Goal: Task Accomplishment & Management: Complete application form

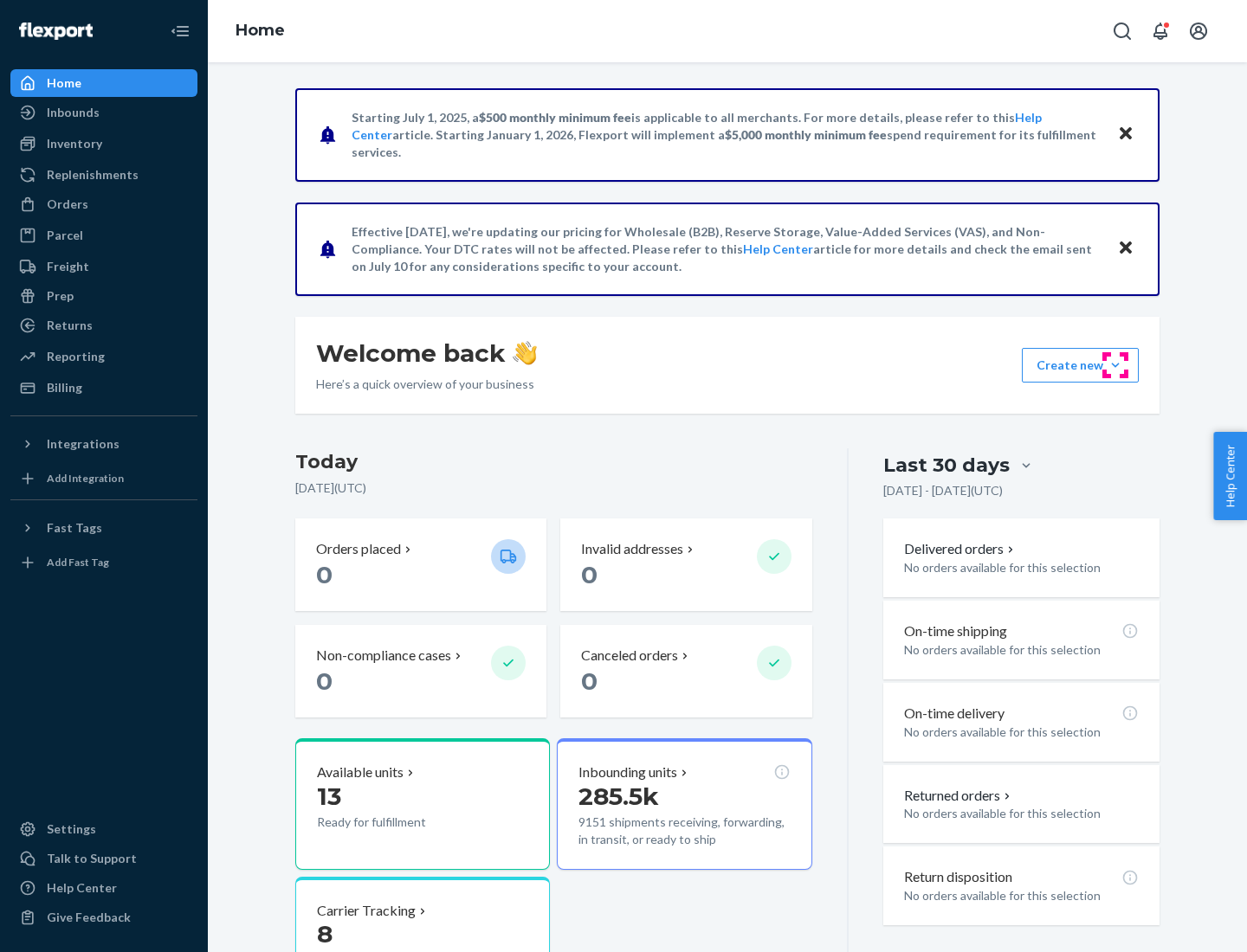
click at [1115, 366] on button "Create new Create new inbound Create new order Create new product" at bounding box center [1080, 365] width 117 height 34
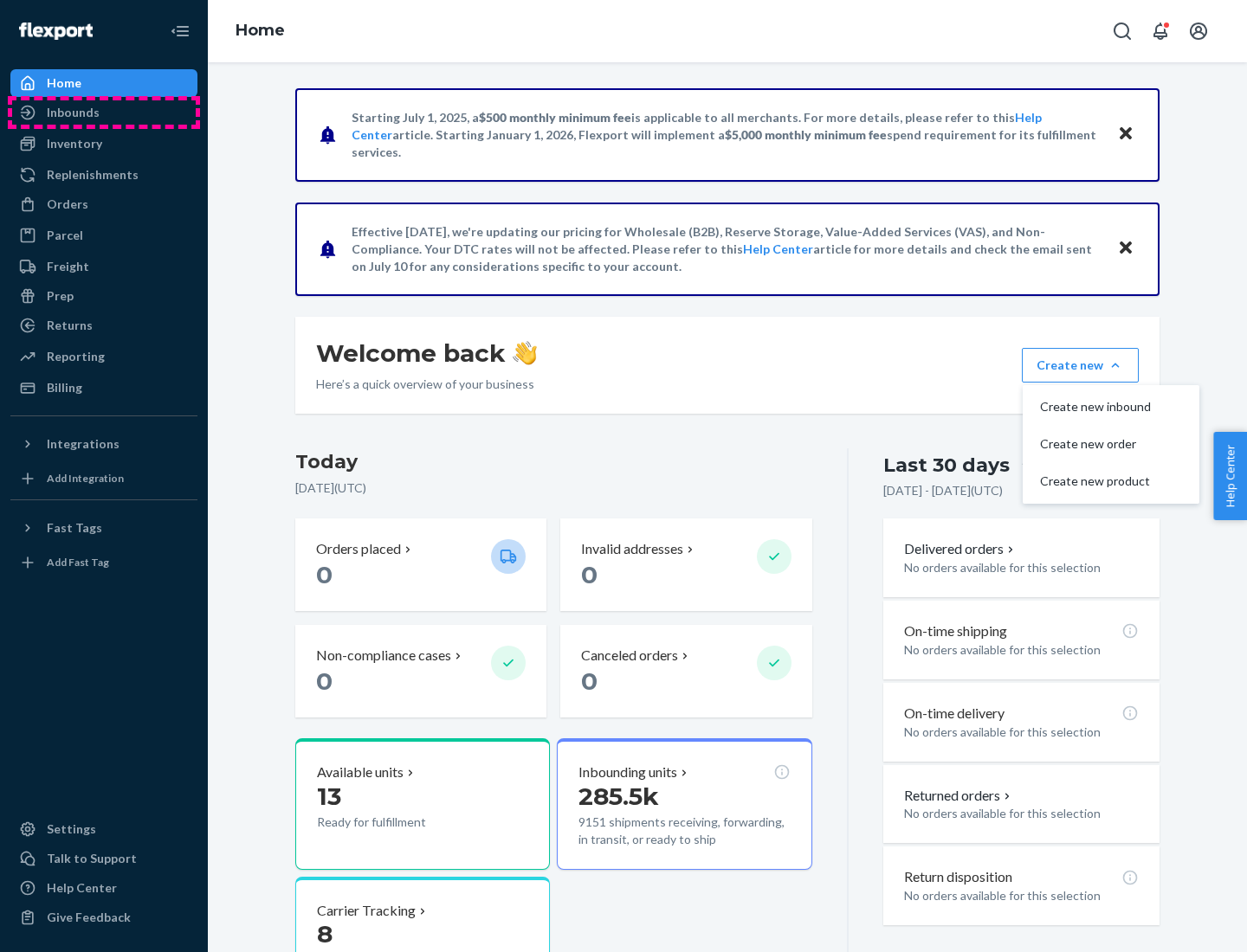
click at [104, 113] on div "Inbounds" at bounding box center [104, 113] width 184 height 24
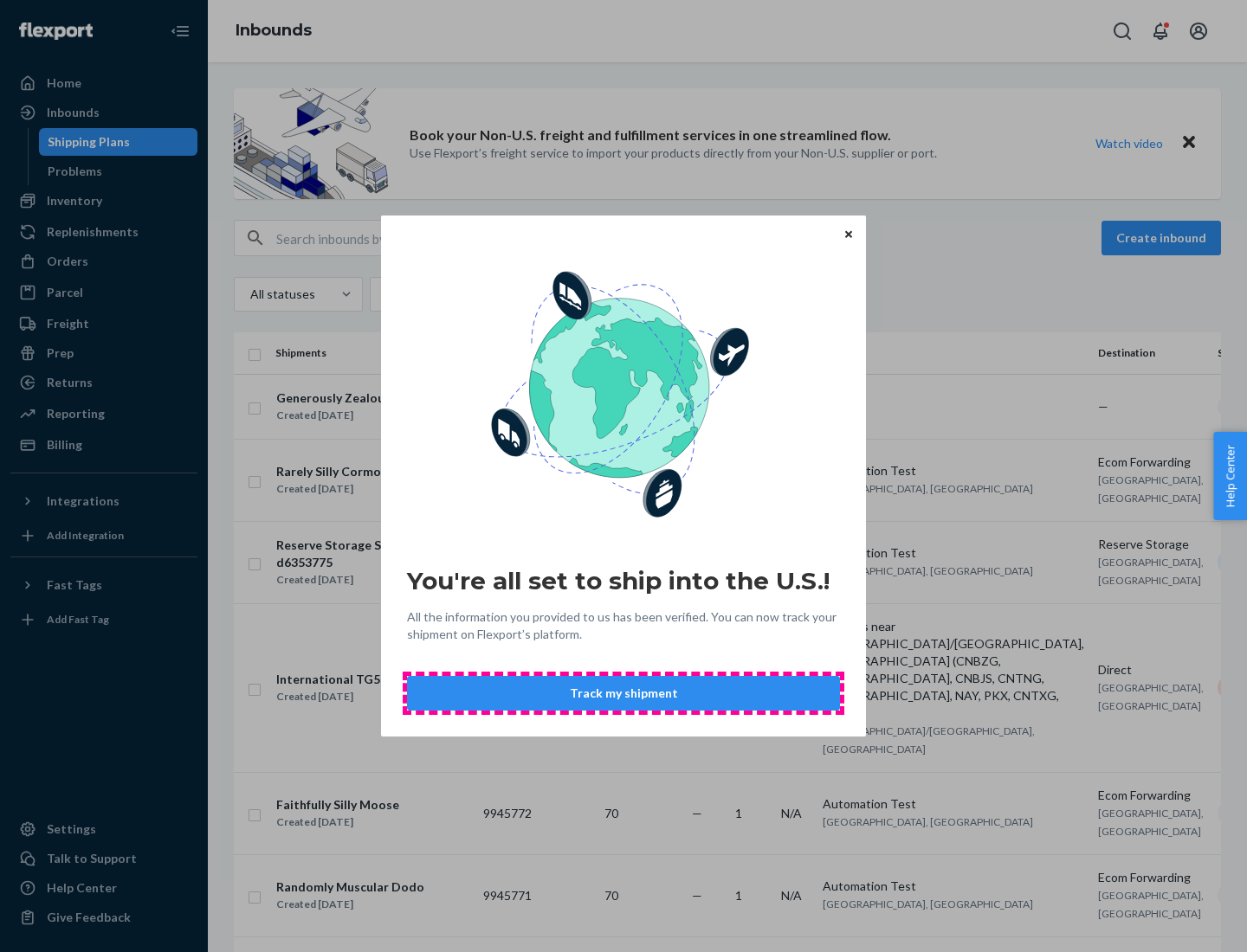
click at [624, 694] on button "Track my shipment" at bounding box center [624, 694] width 433 height 34
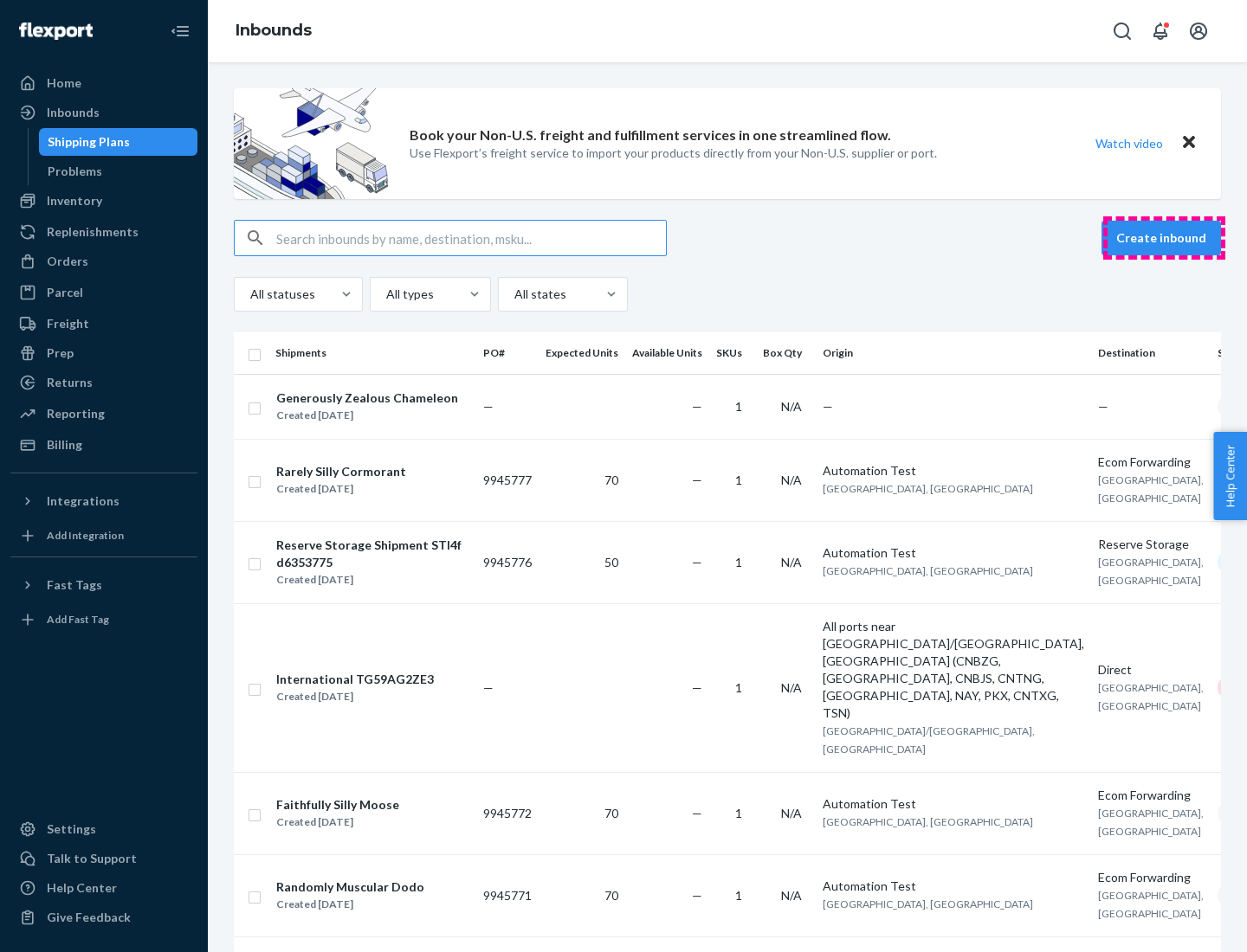
click at [1164, 238] on button "Create inbound" at bounding box center [1161, 238] width 120 height 34
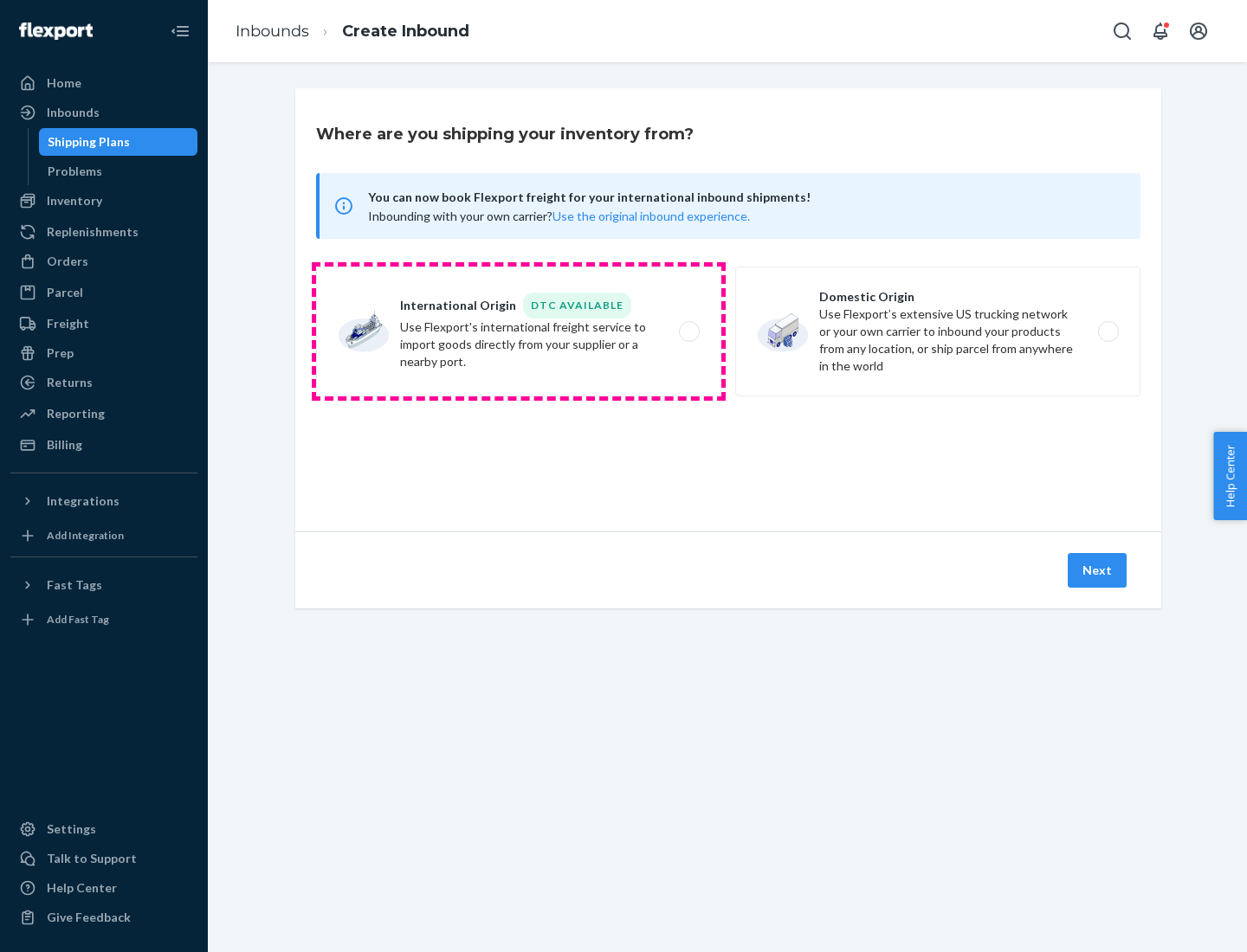
click at [519, 331] on label "International Origin DTC Available Use Flexport's international freight service…" at bounding box center [519, 331] width 405 height 130
click at [688, 331] on input "International Origin DTC Available Use Flexport's international freight service…" at bounding box center [694, 331] width 11 height 11
radio input "true"
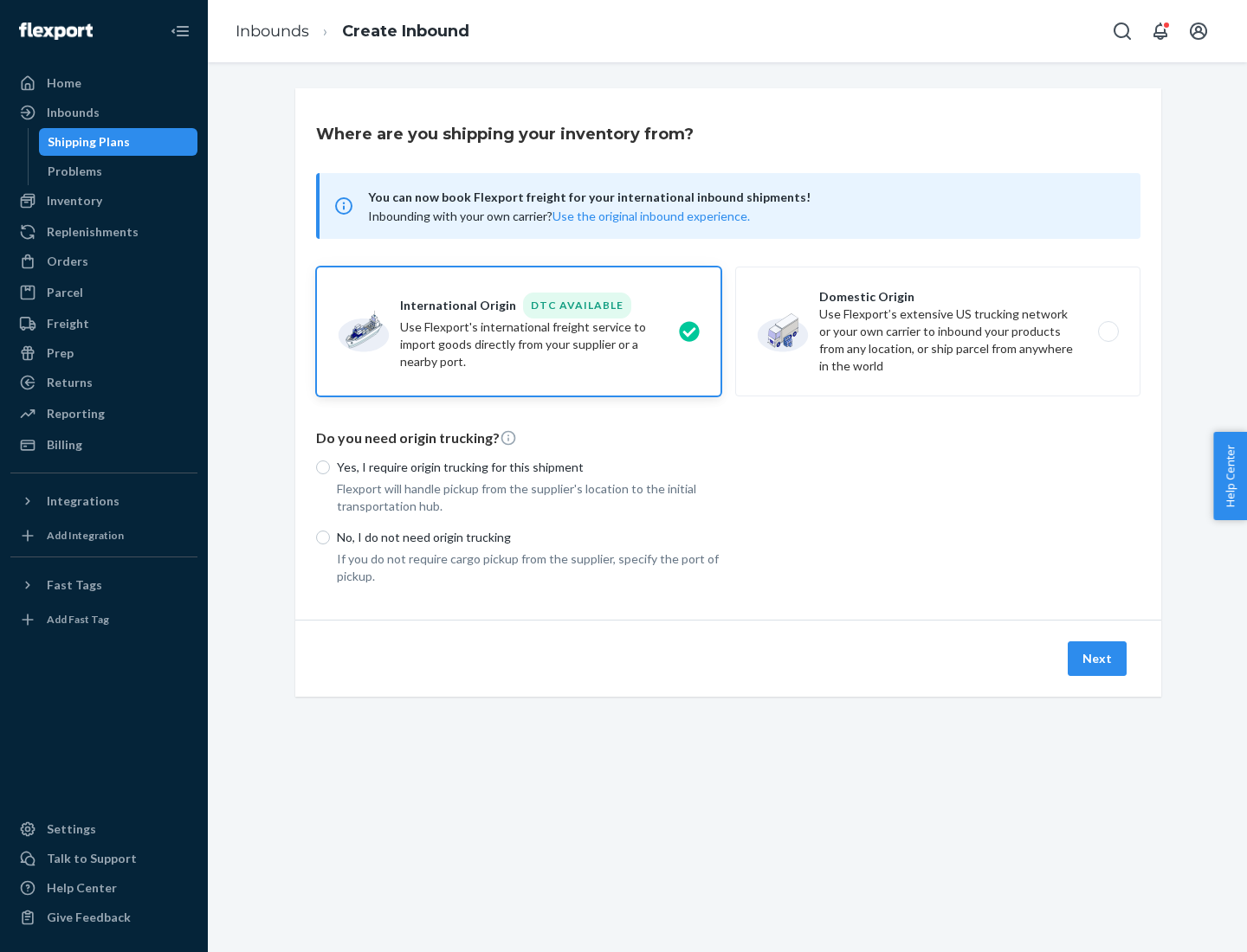
click at [529, 537] on p "No, I do not need origin trucking" at bounding box center [529, 537] width 385 height 17
click at [330, 537] on input "No, I do not need origin trucking" at bounding box center [323, 537] width 14 height 14
radio input "true"
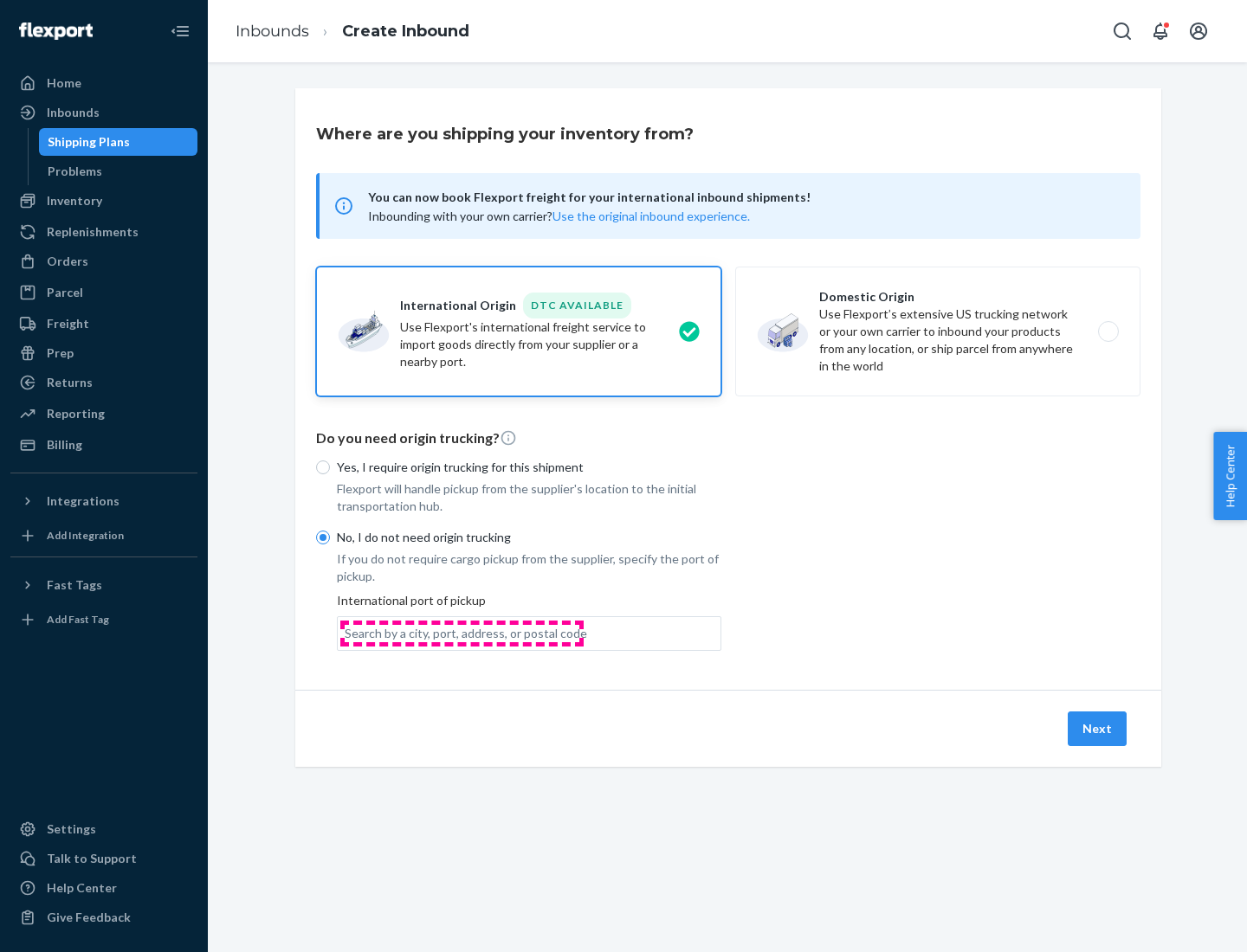
click at [461, 633] on div "Search by a city, port, address, or postal code" at bounding box center [466, 633] width 242 height 17
click at [347, 633] on input "Search by a city, port, address, or postal code" at bounding box center [346, 633] width 2 height 17
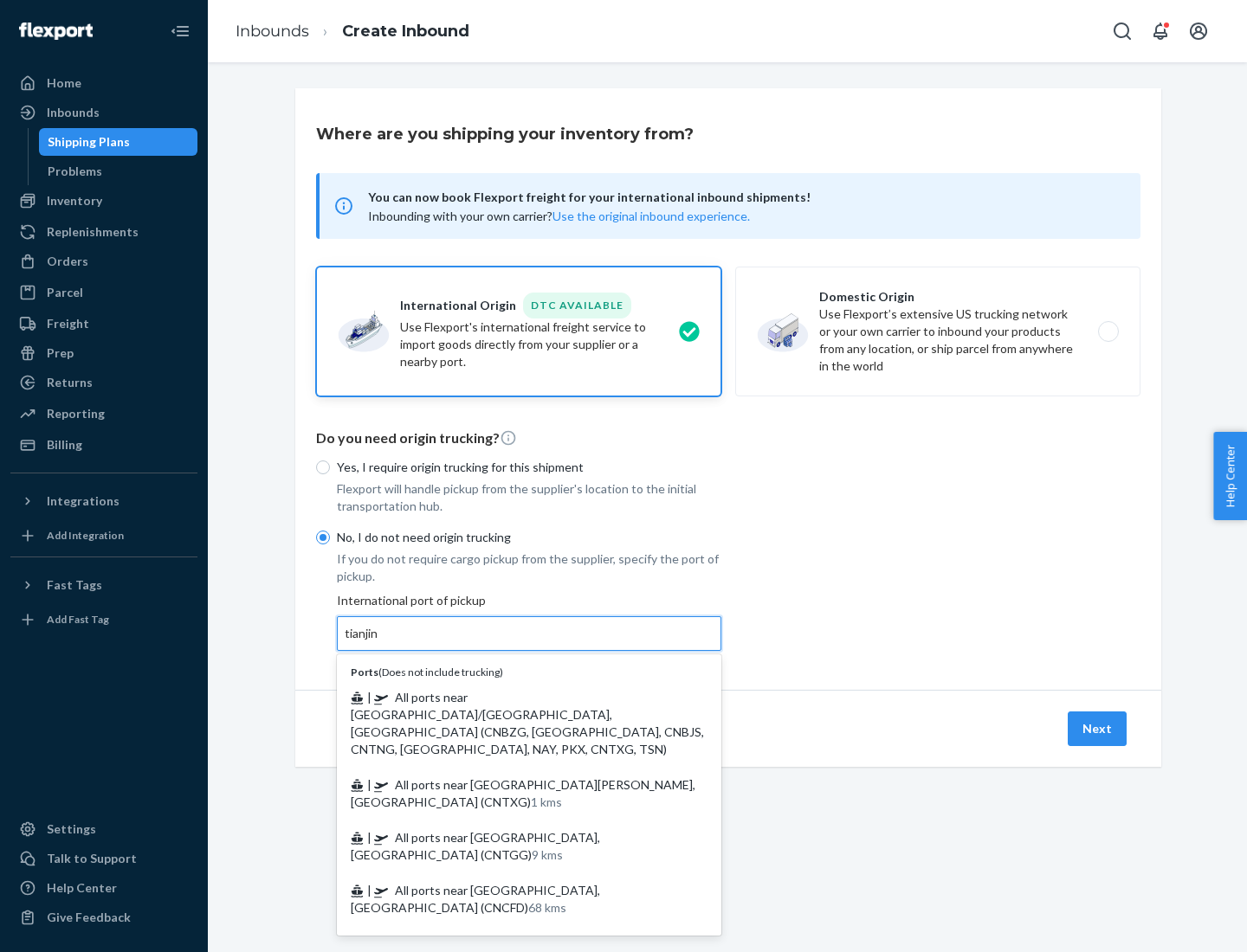
click at [512, 697] on span "| All ports near [GEOGRAPHIC_DATA]/[GEOGRAPHIC_DATA], [GEOGRAPHIC_DATA] (CNBZG,…" at bounding box center [527, 723] width 353 height 67
click at [380, 642] on input "tianjin" at bounding box center [362, 633] width 35 height 17
type input "All ports near [GEOGRAPHIC_DATA]/[GEOGRAPHIC_DATA], [GEOGRAPHIC_DATA] (CNBZG, […"
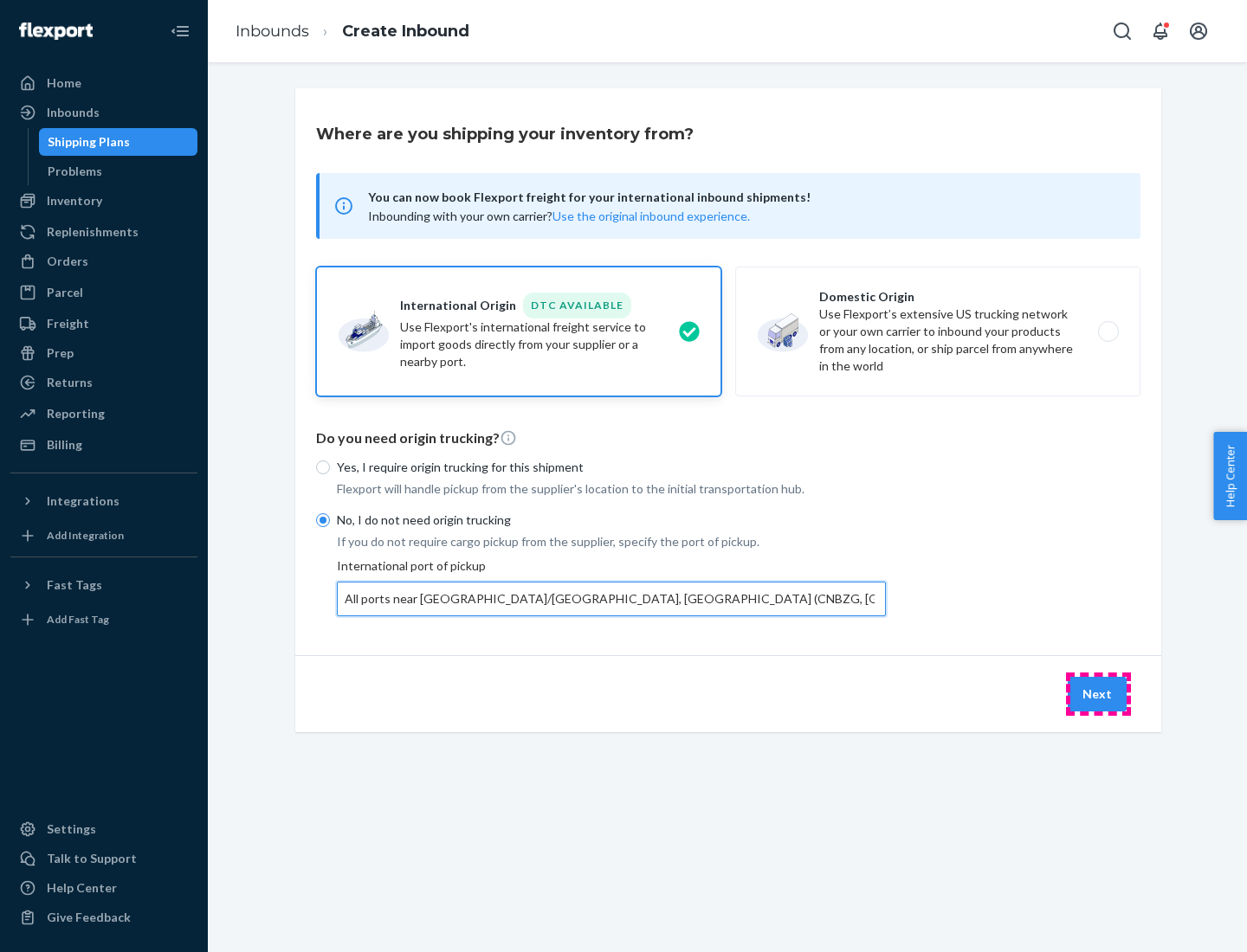
click at [1098, 694] on button "Next" at bounding box center [1097, 694] width 59 height 34
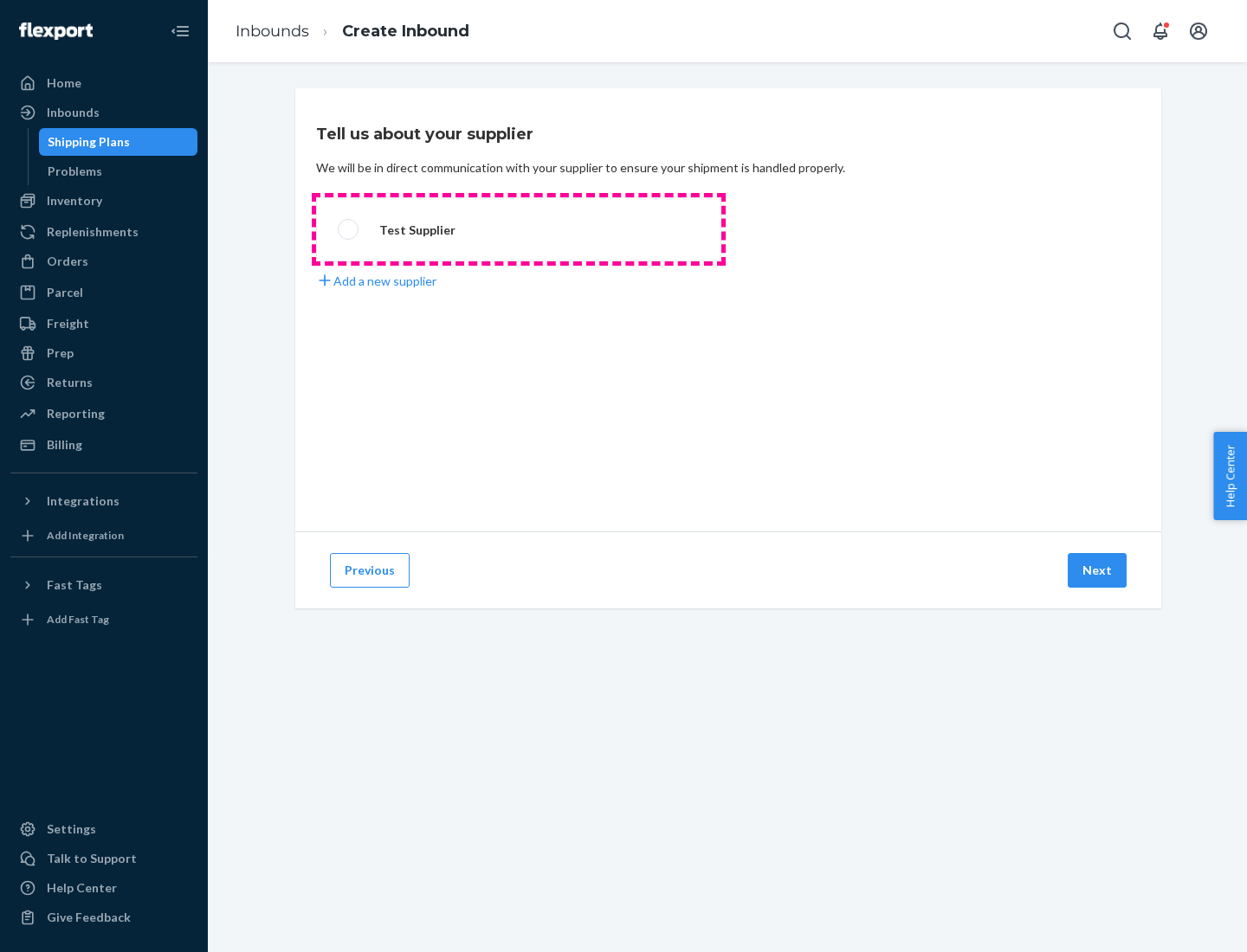
click at [519, 230] on label "Test Supplier" at bounding box center [519, 229] width 405 height 64
click at [349, 230] on input "Test Supplier" at bounding box center [343, 230] width 11 height 11
radio input "true"
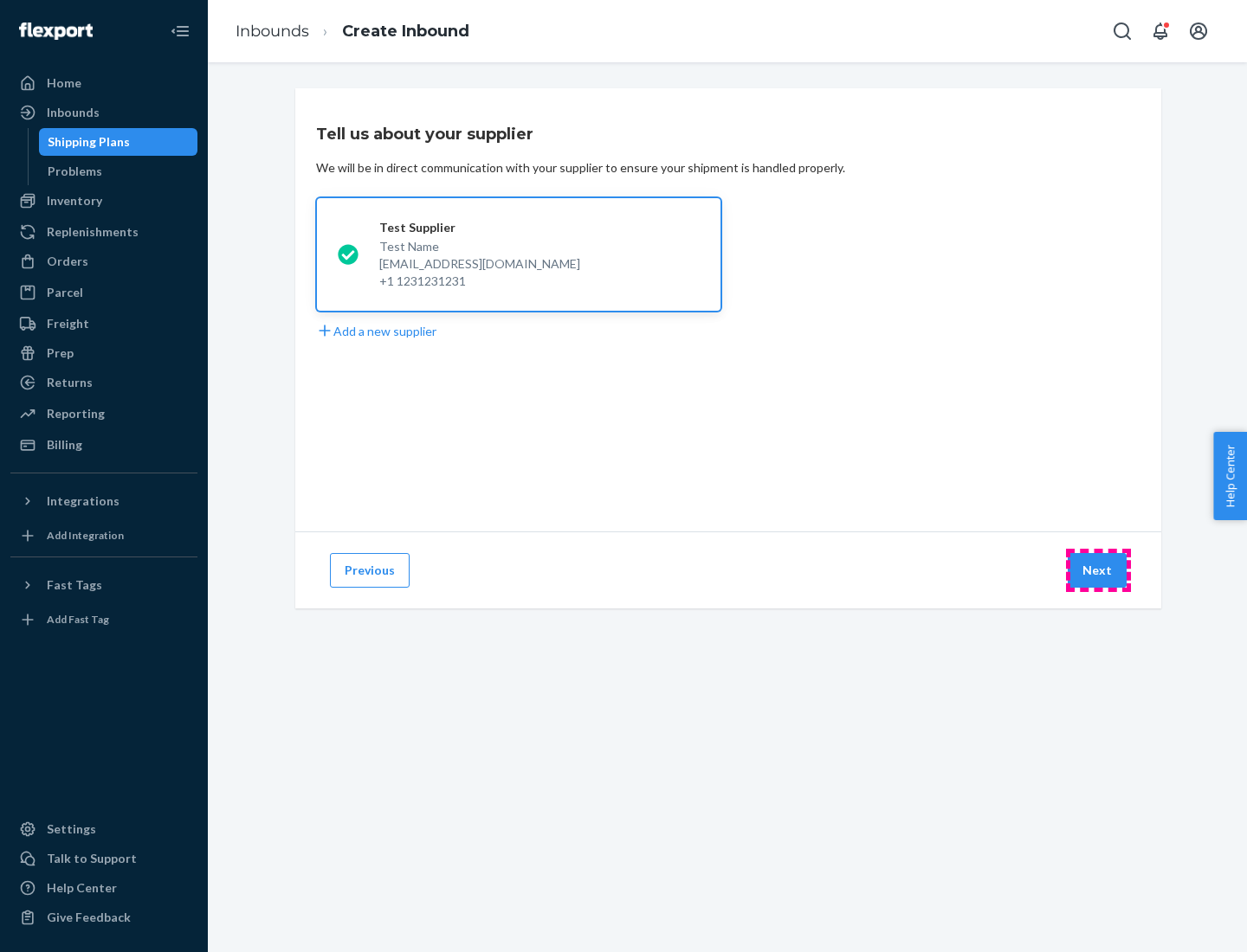
click at [1098, 571] on button "Next" at bounding box center [1097, 570] width 59 height 34
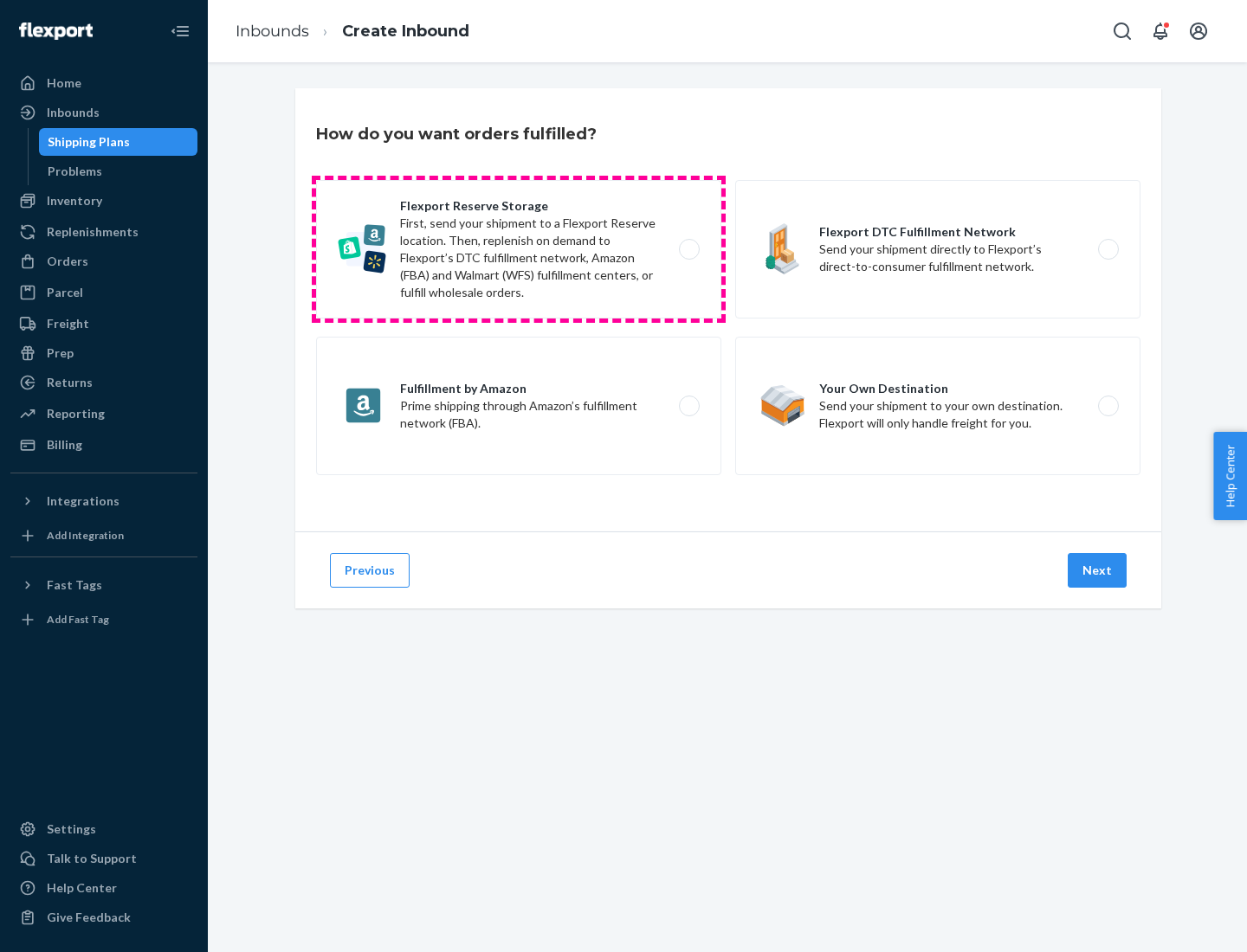
click at [519, 249] on label "Flexport Reserve Storage First, send your shipment to a Flexport Reserve locati…" at bounding box center [519, 249] width 405 height 139
click at [688, 249] on input "Flexport Reserve Storage First, send your shipment to a Flexport Reserve locati…" at bounding box center [694, 249] width 11 height 11
radio input "true"
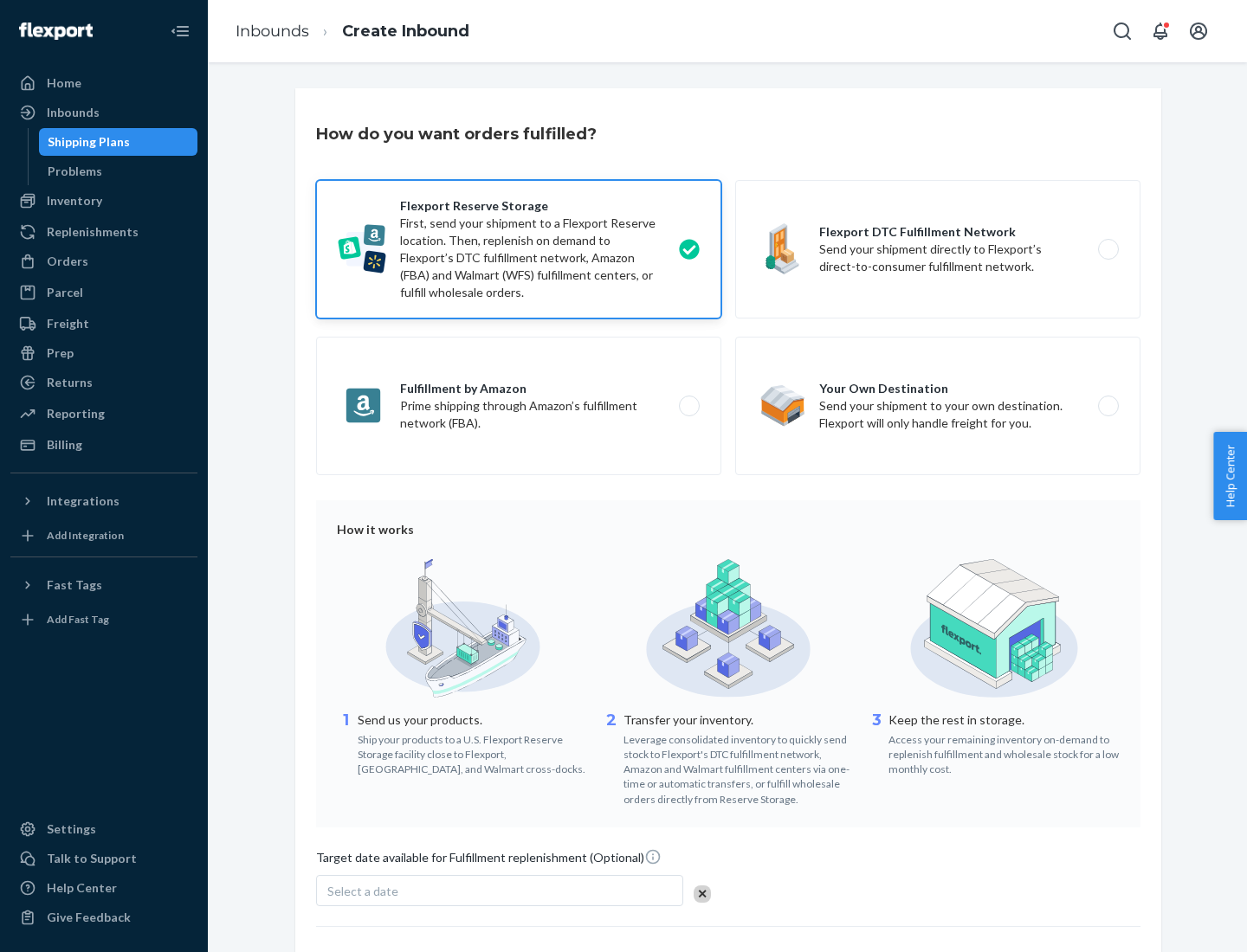
scroll to position [142, 0]
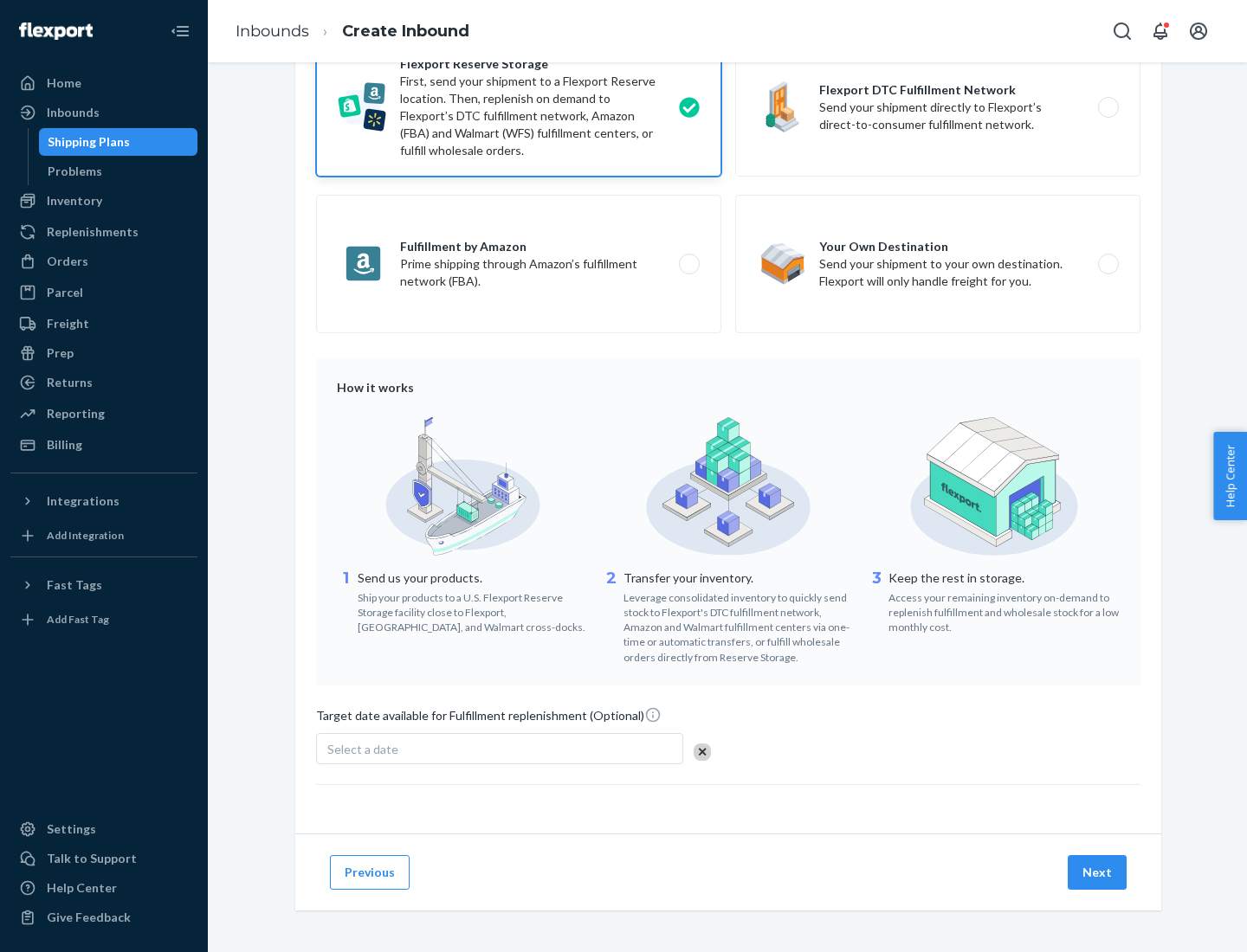
click at [1098, 872] on button "Next" at bounding box center [1097, 873] width 59 height 34
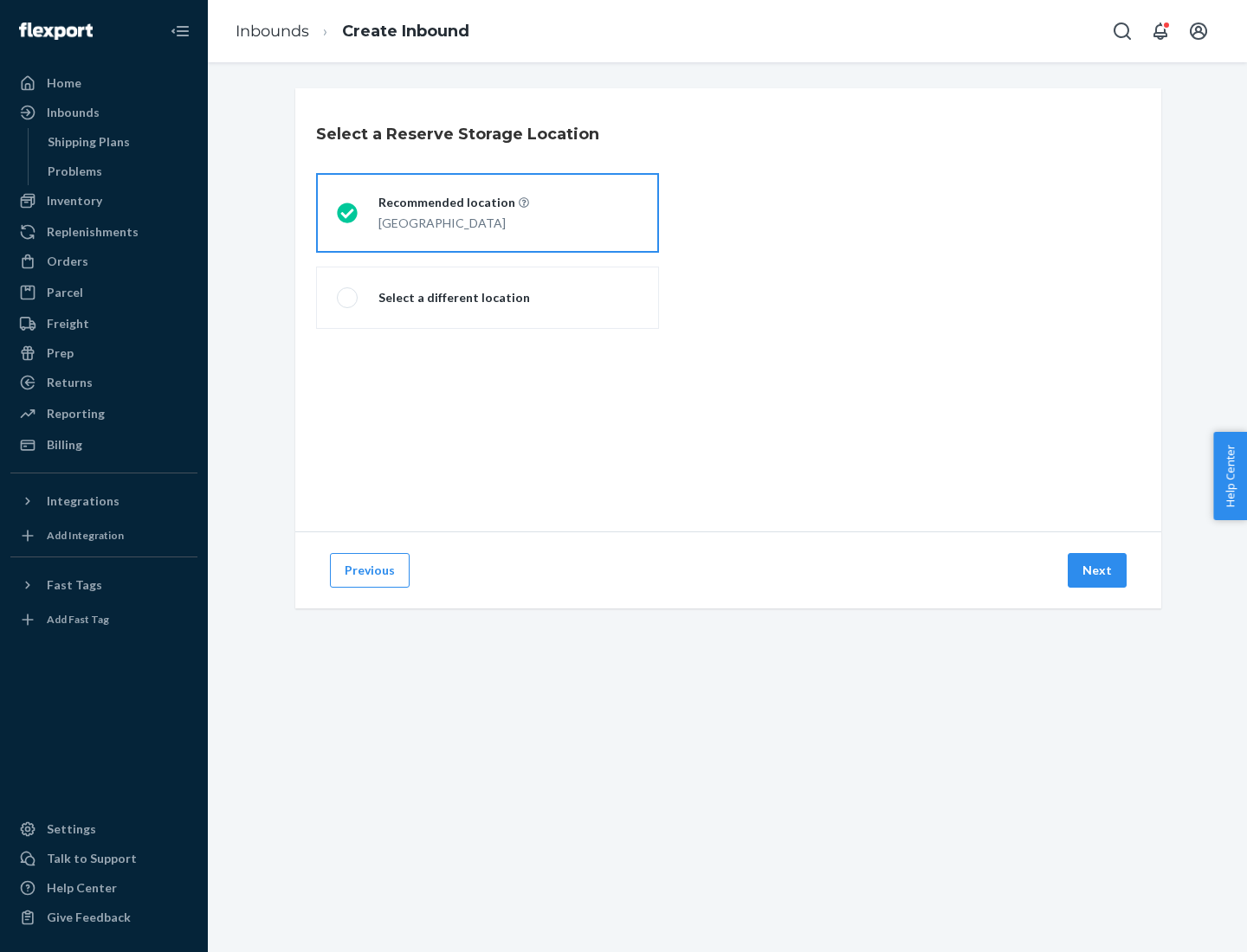
click at [487, 213] on div "[GEOGRAPHIC_DATA]" at bounding box center [453, 222] width 150 height 21
click at [348, 213] on input "Recommended location [GEOGRAPHIC_DATA]" at bounding box center [342, 213] width 11 height 11
click at [1098, 571] on button "Next" at bounding box center [1097, 570] width 59 height 34
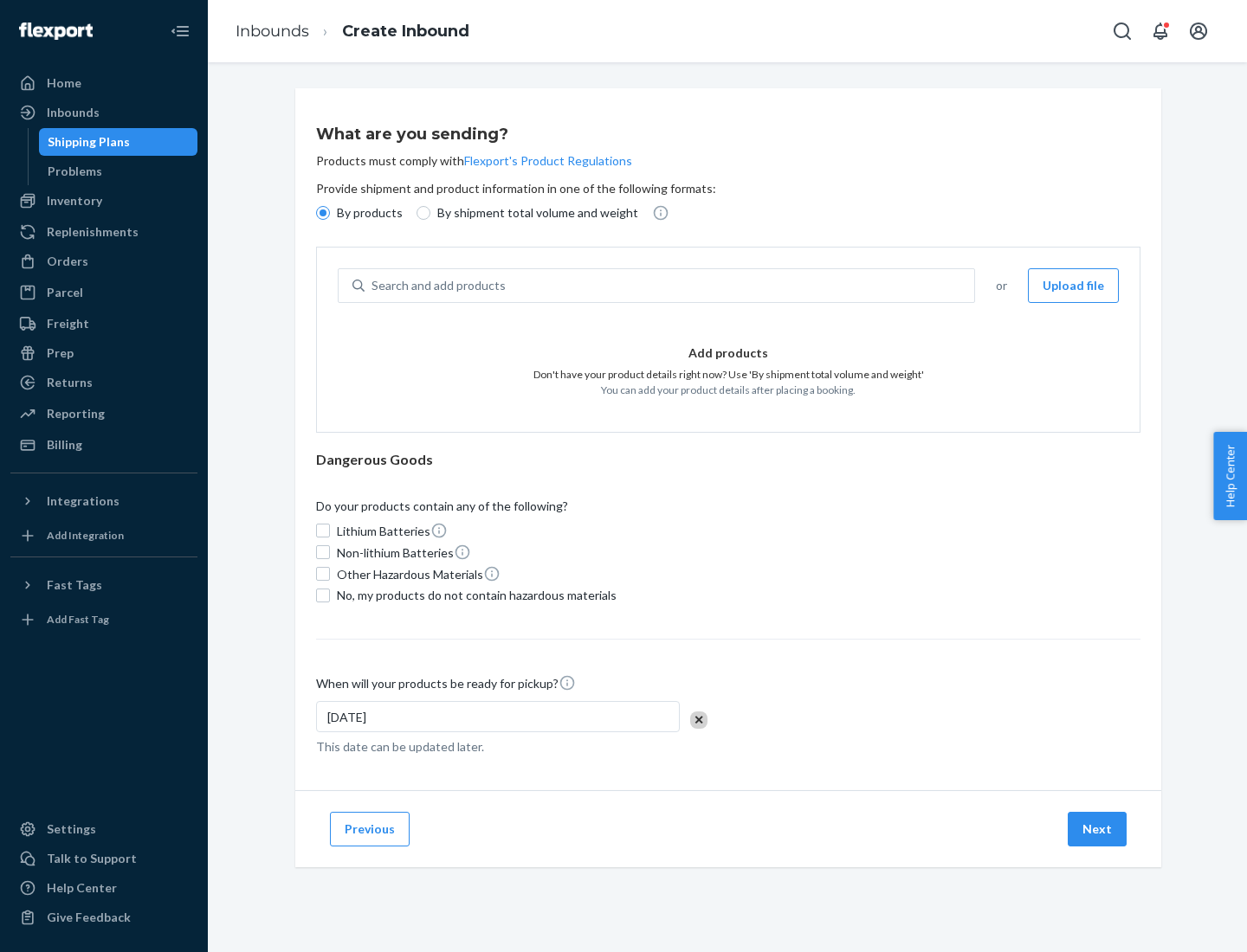
click at [670, 286] on div "Search and add products" at bounding box center [669, 286] width 610 height 32
click at [373, 286] on input "Search and add products" at bounding box center [372, 286] width 2 height 17
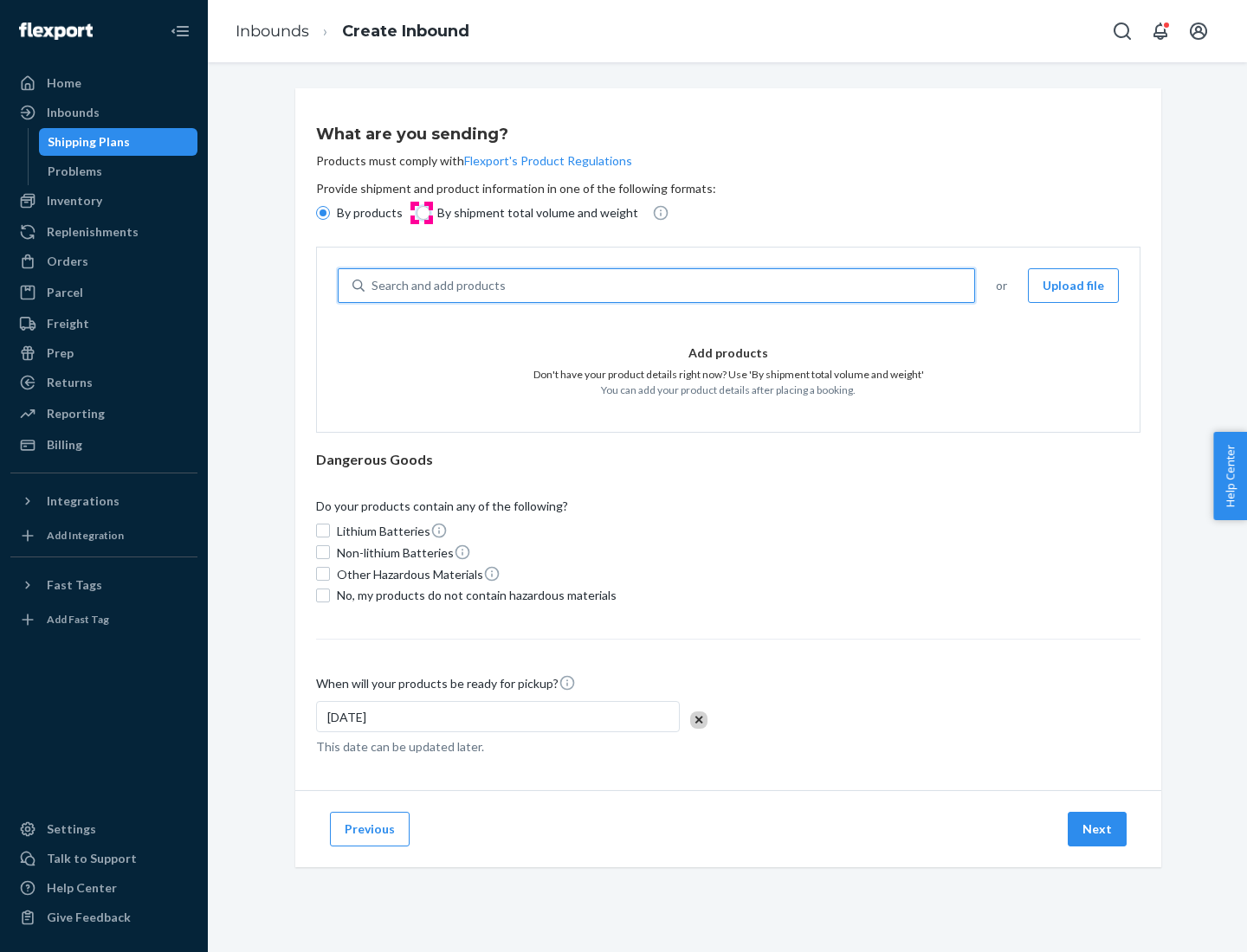
click at [421, 213] on input "By shipment total volume and weight" at bounding box center [423, 213] width 14 height 14
radio input "true"
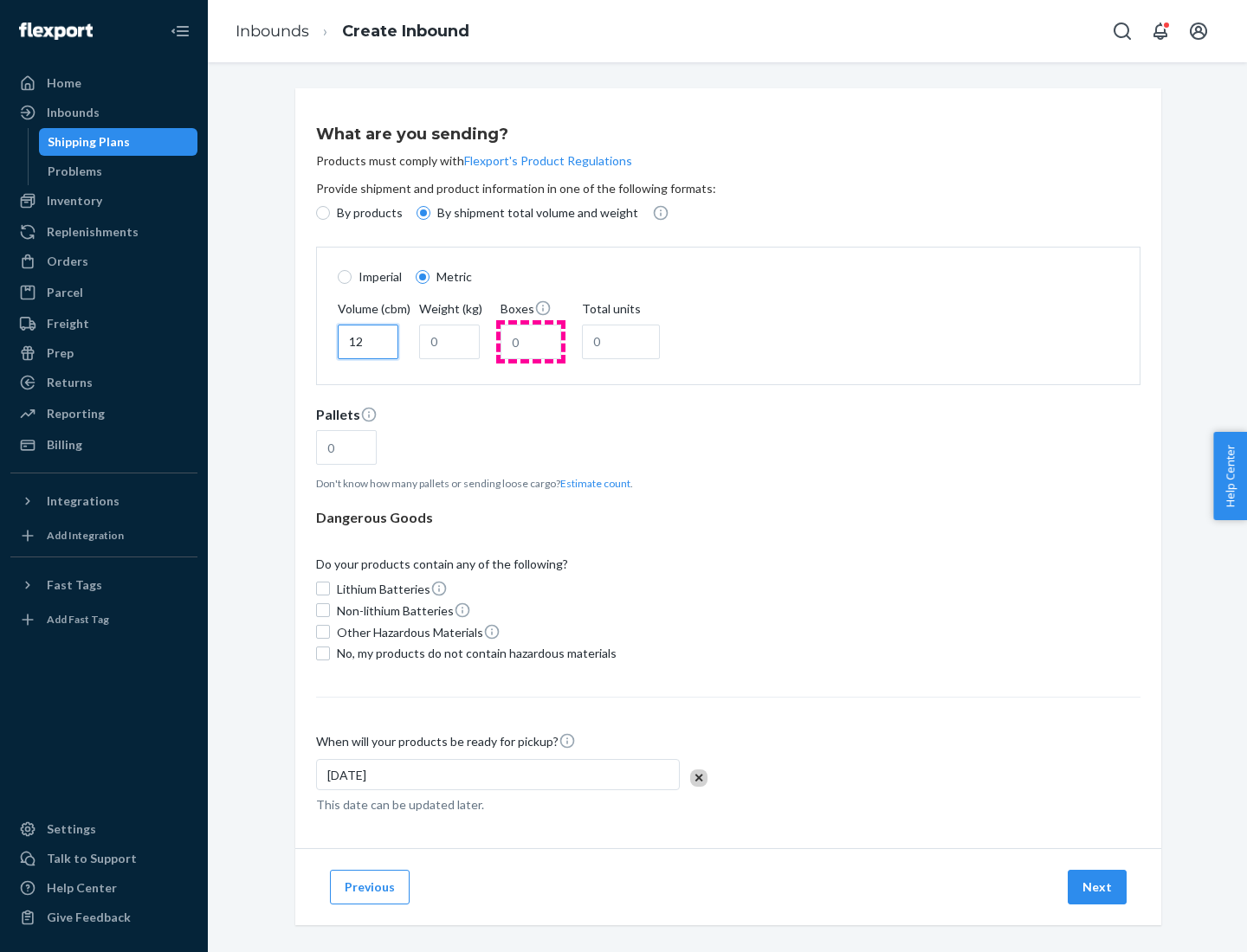
type input "12"
type input "22"
type input "222"
type input "121"
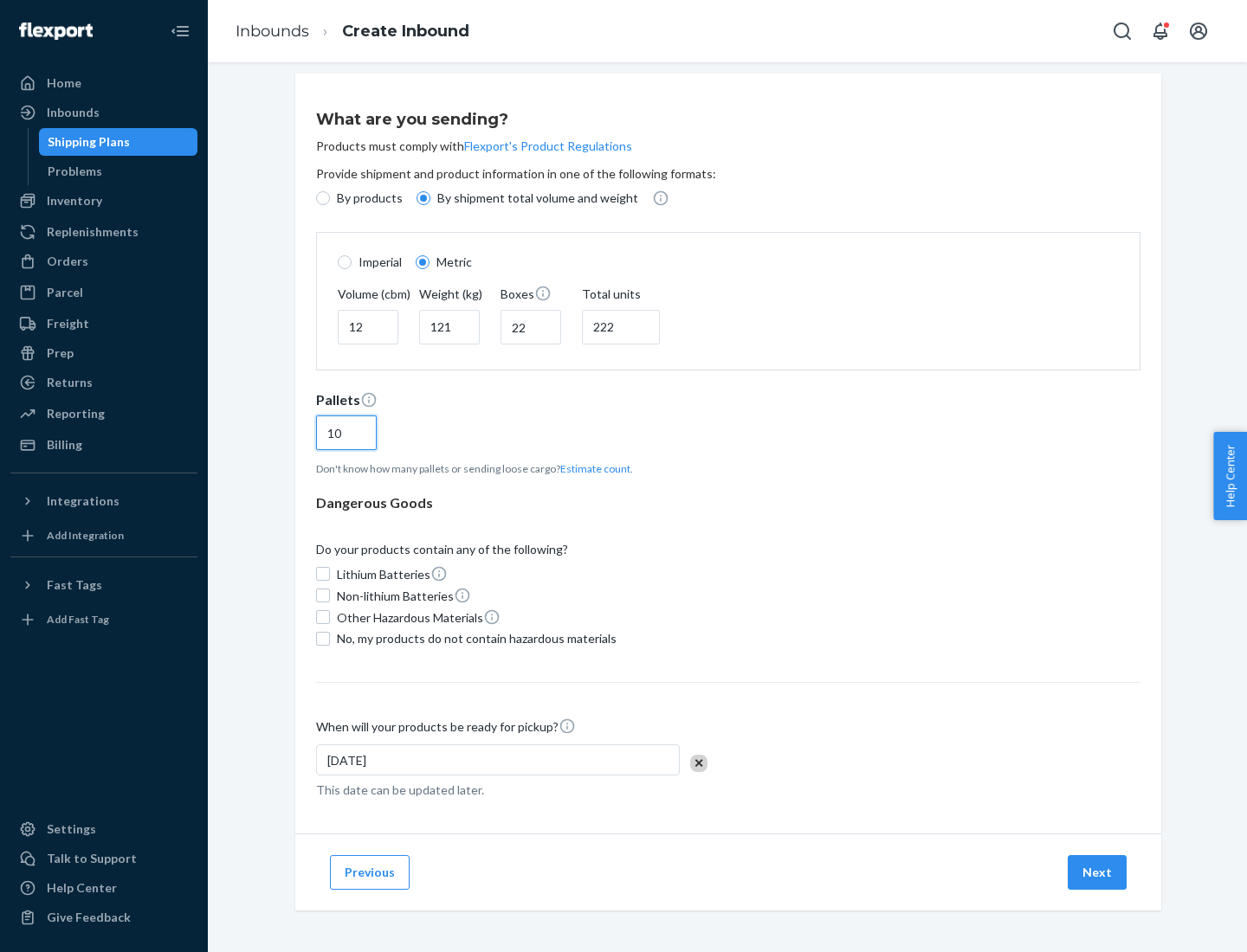
type input "10"
click at [474, 639] on span "No, my products do not contain hazardous materials" at bounding box center [477, 639] width 280 height 17
click at [330, 639] on input "No, my products do not contain hazardous materials" at bounding box center [323, 639] width 14 height 14
checkbox input "true"
click at [1098, 872] on button "Next" at bounding box center [1097, 873] width 59 height 34
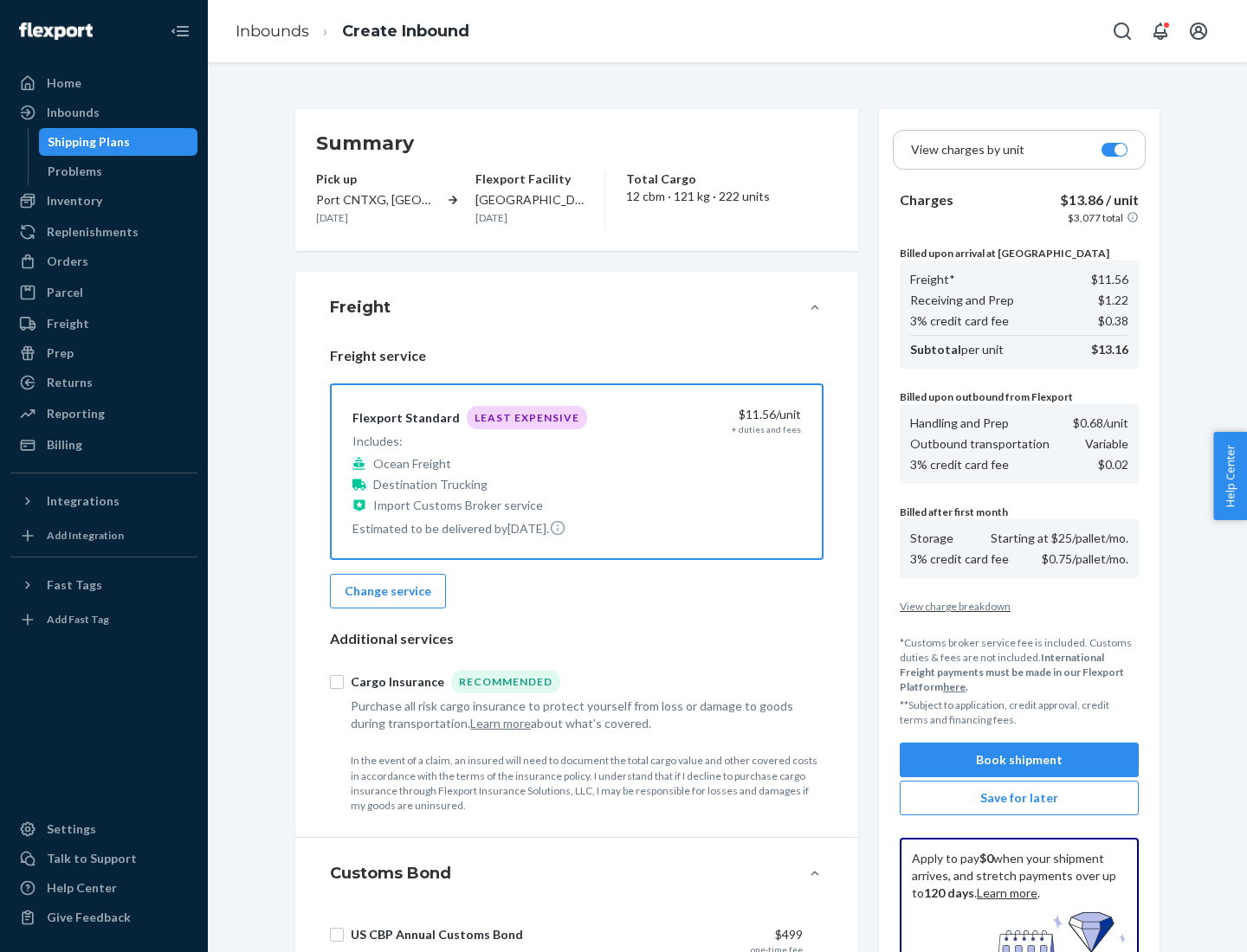
scroll to position [253, 0]
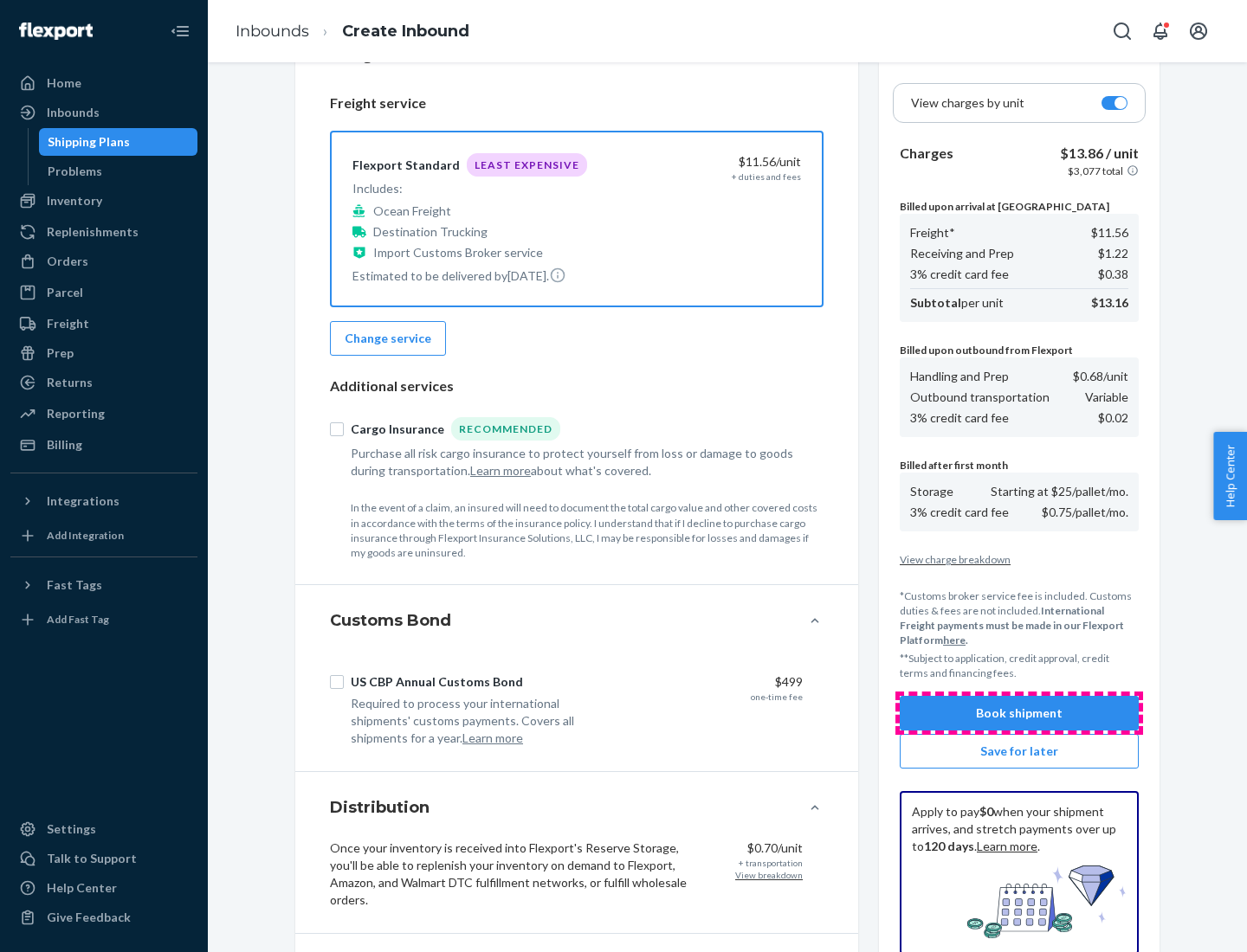
click at [1020, 713] on button "Book shipment" at bounding box center [1019, 713] width 239 height 34
